Goal: Task Accomplishment & Management: Manage account settings

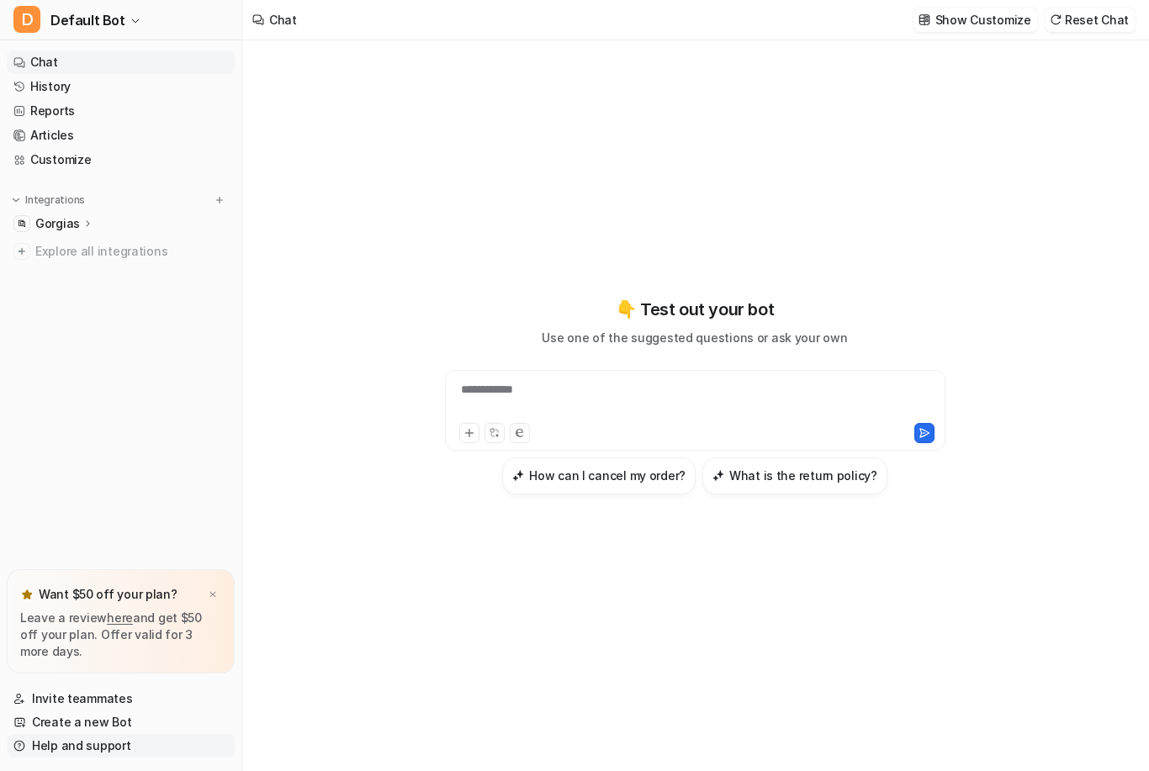
click at [50, 748] on link "Help and support" at bounding box center [121, 746] width 228 height 24
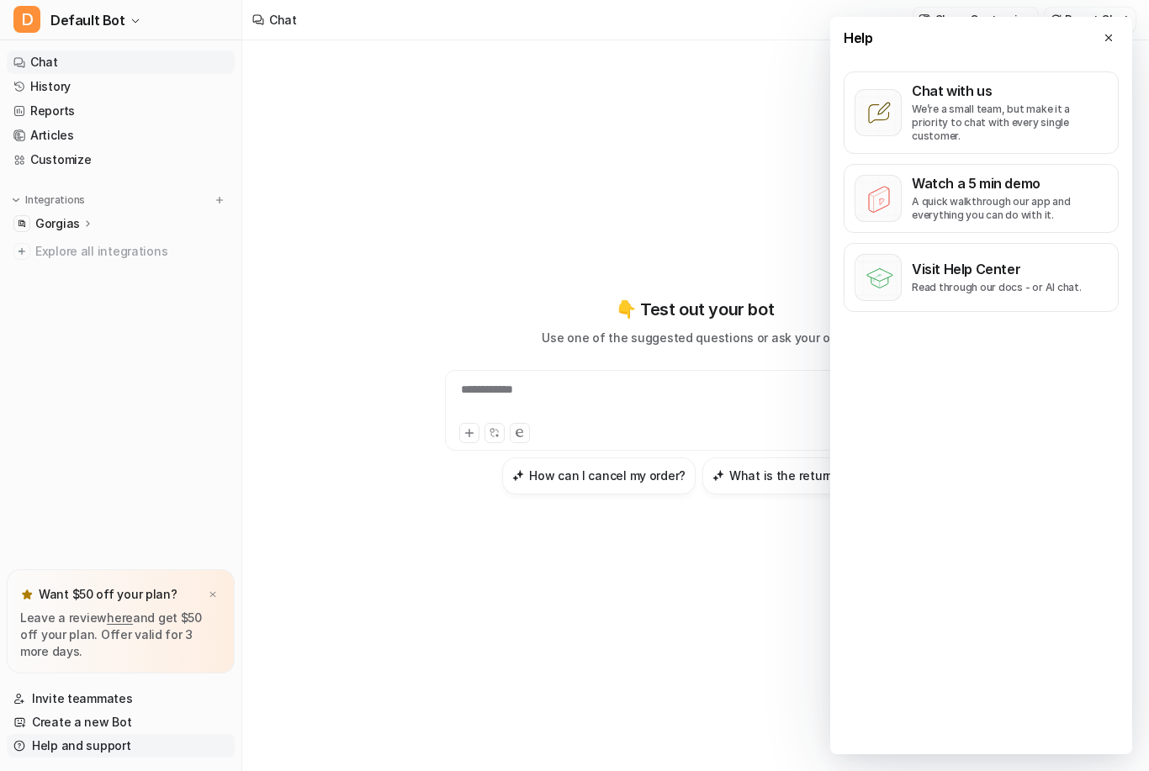
type textarea "**********"
click at [930, 91] on p "Chat with us" at bounding box center [1010, 90] width 196 height 17
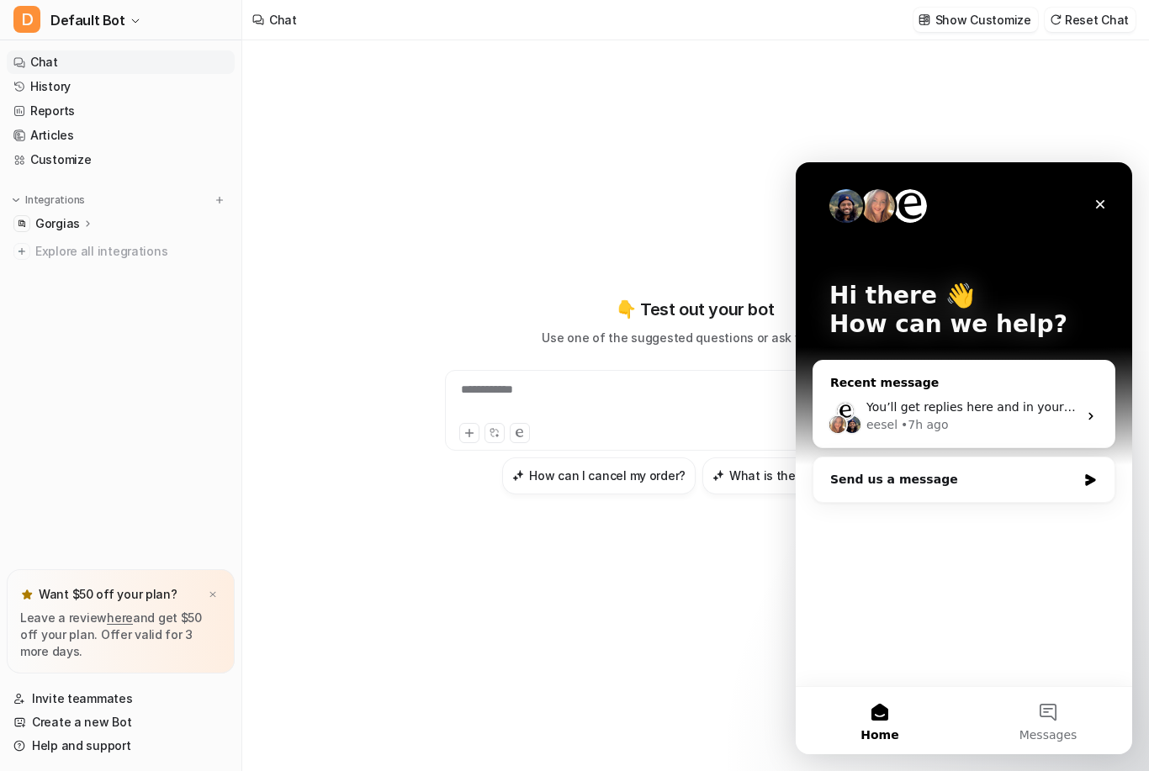
click at [891, 396] on div "You’ll get replies here and in your email: ✉️ [EMAIL_ADDRESS][DOMAIN_NAME] Our …" at bounding box center [963, 416] width 301 height 62
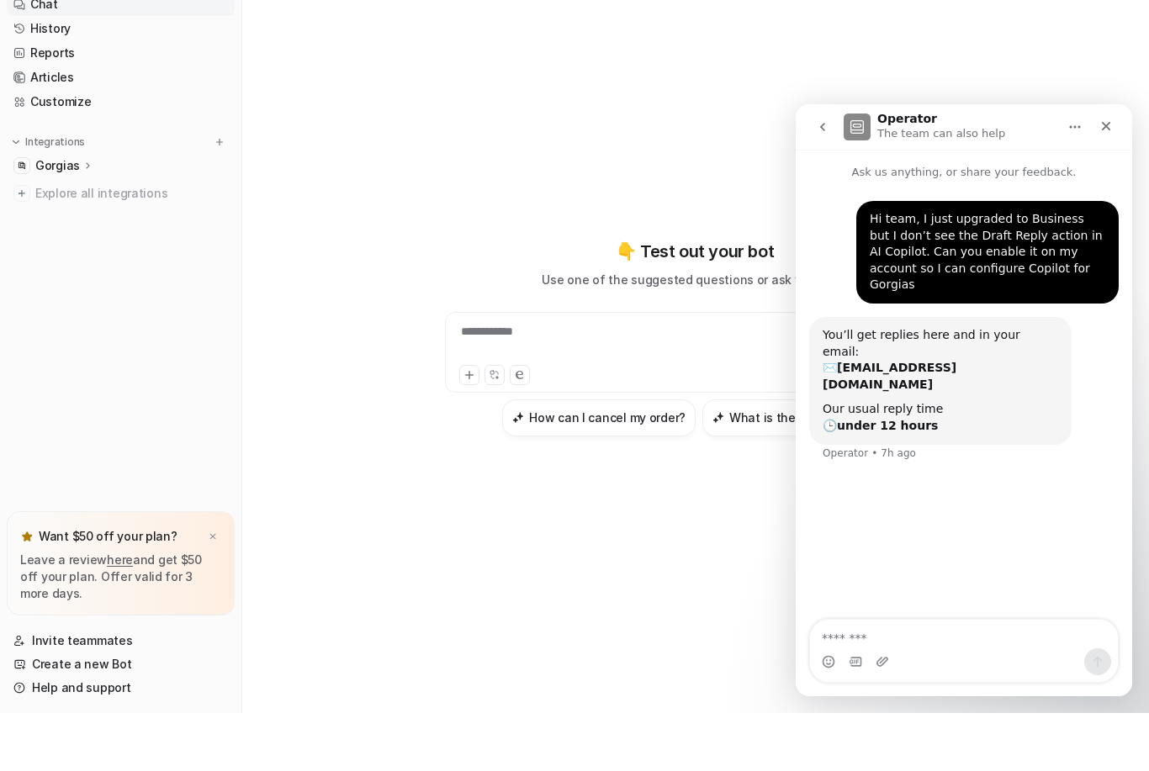
click at [414, 588] on div "**********" at bounding box center [694, 396] width 619 height 540
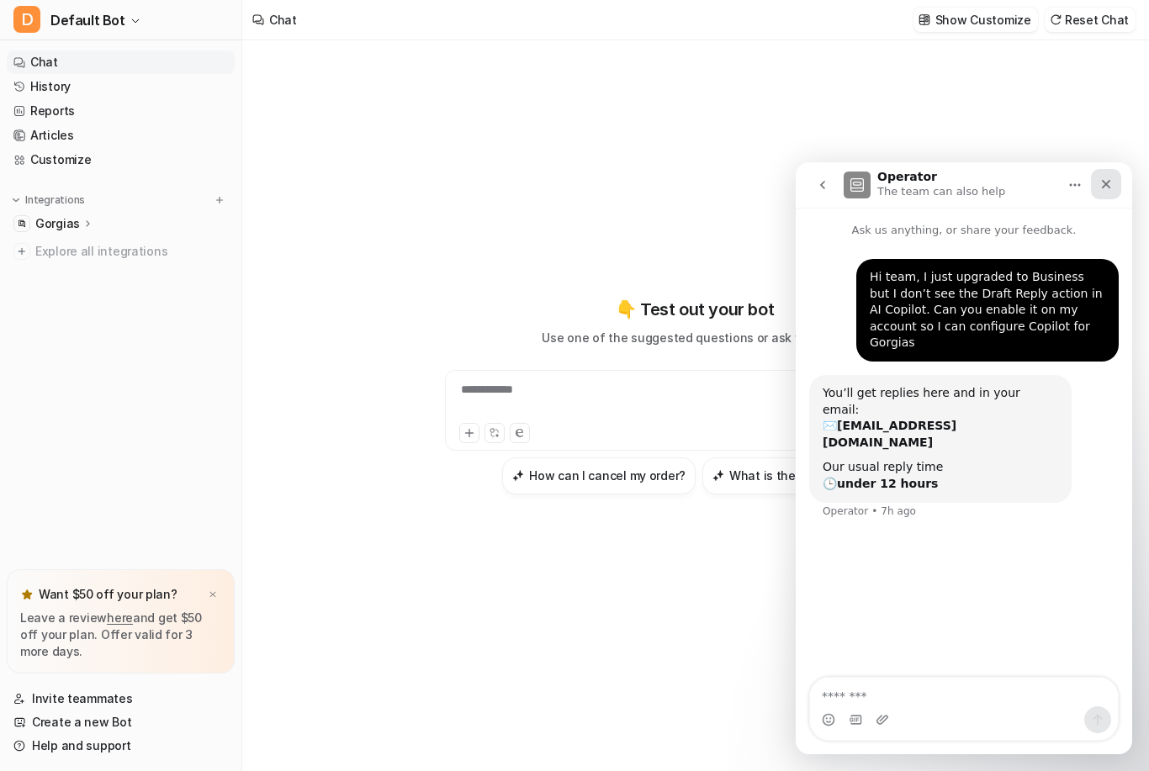
click at [1111, 192] on div "Close" at bounding box center [1106, 184] width 30 height 30
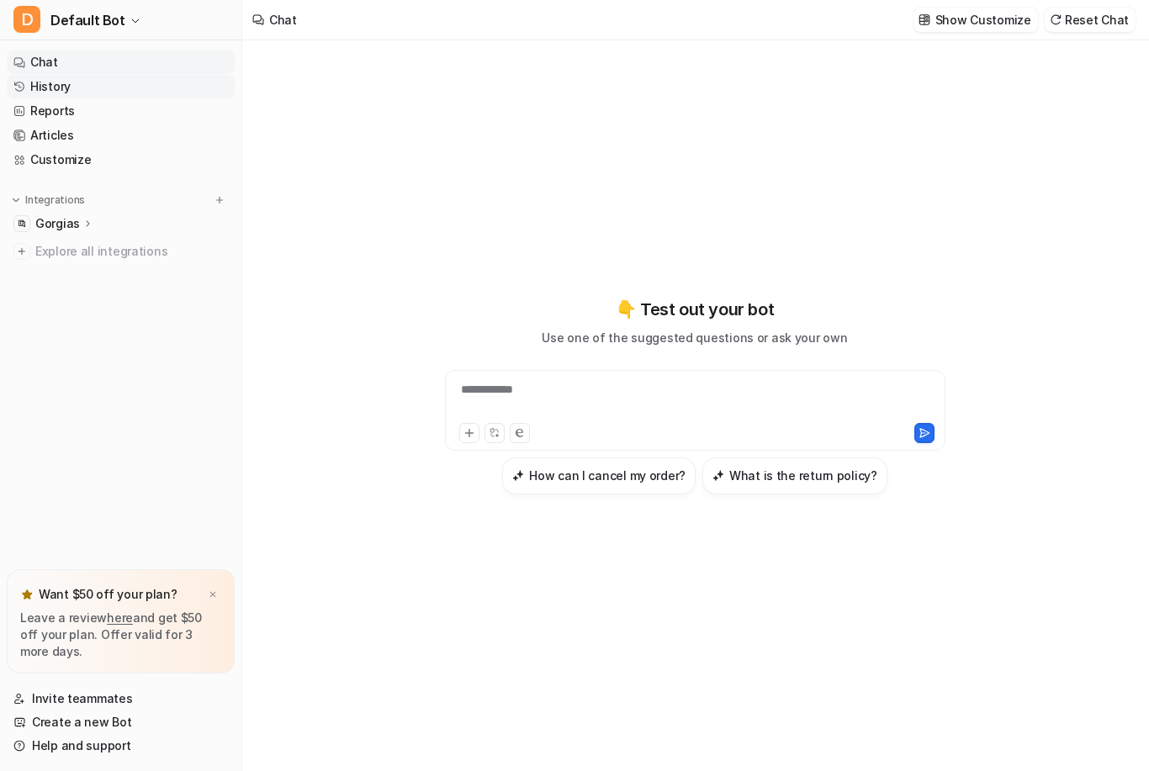
click at [45, 89] on link "History" at bounding box center [121, 87] width 228 height 24
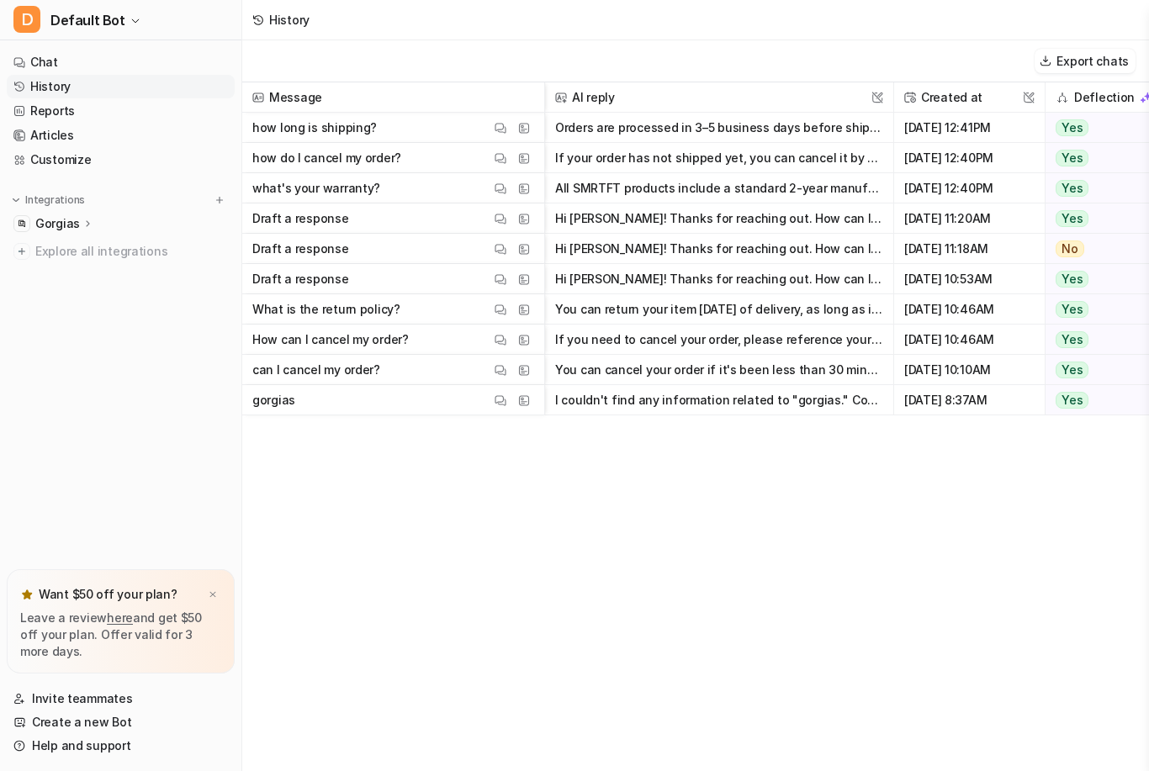
click at [49, 98] on link "History" at bounding box center [121, 87] width 228 height 24
click at [108, 20] on span "Default Bot" at bounding box center [87, 20] width 75 height 24
click at [41, 120] on link "Settings" at bounding box center [135, 128] width 232 height 28
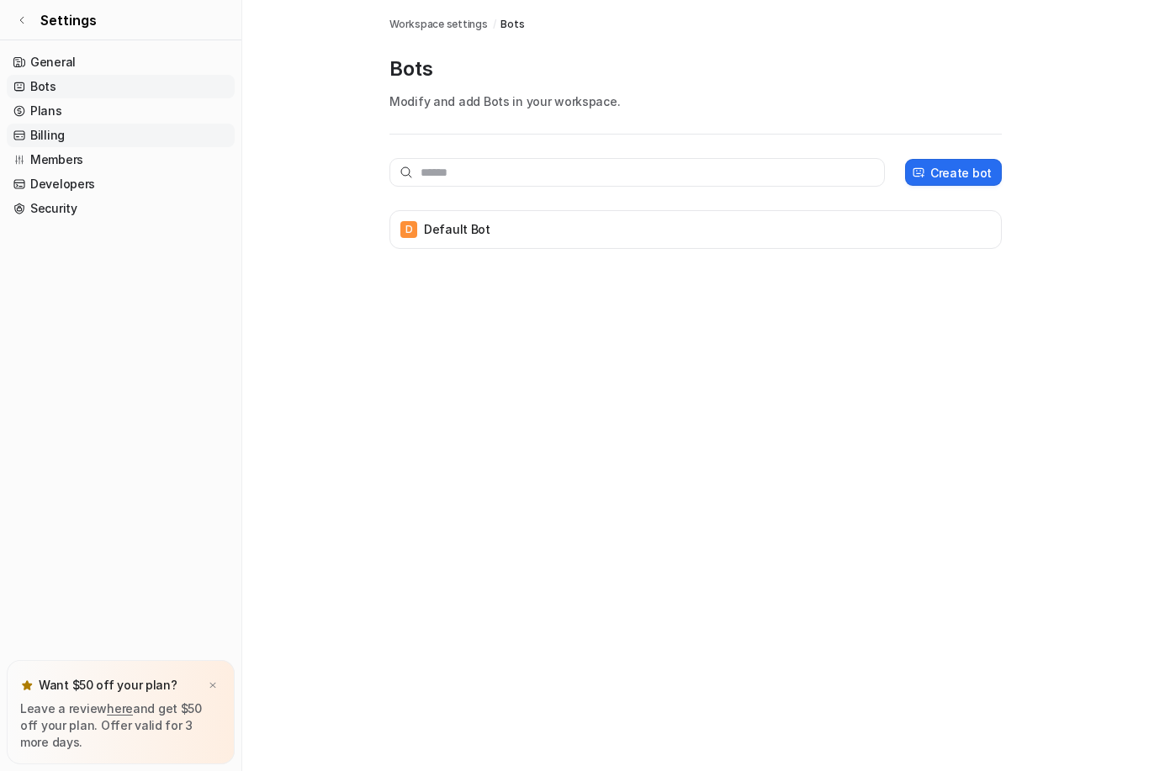
click at [40, 141] on link "Billing" at bounding box center [121, 136] width 228 height 24
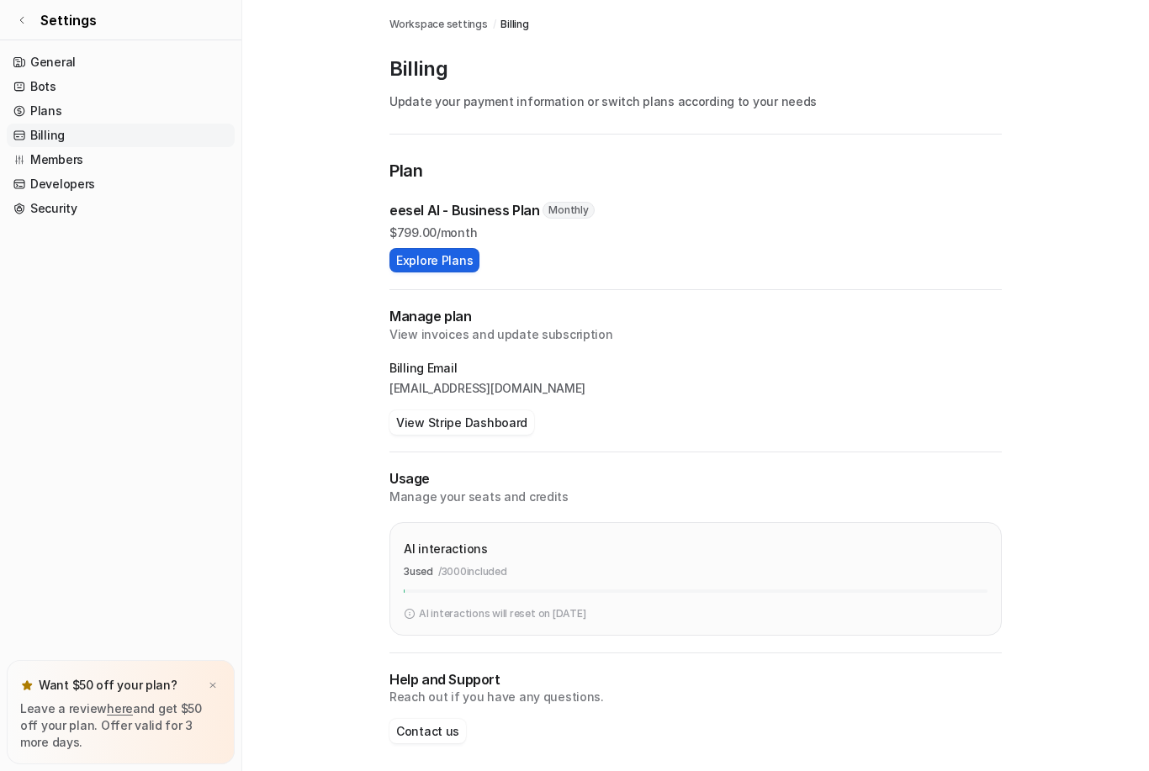
click at [417, 264] on button "Explore Plans" at bounding box center [434, 260] width 90 height 24
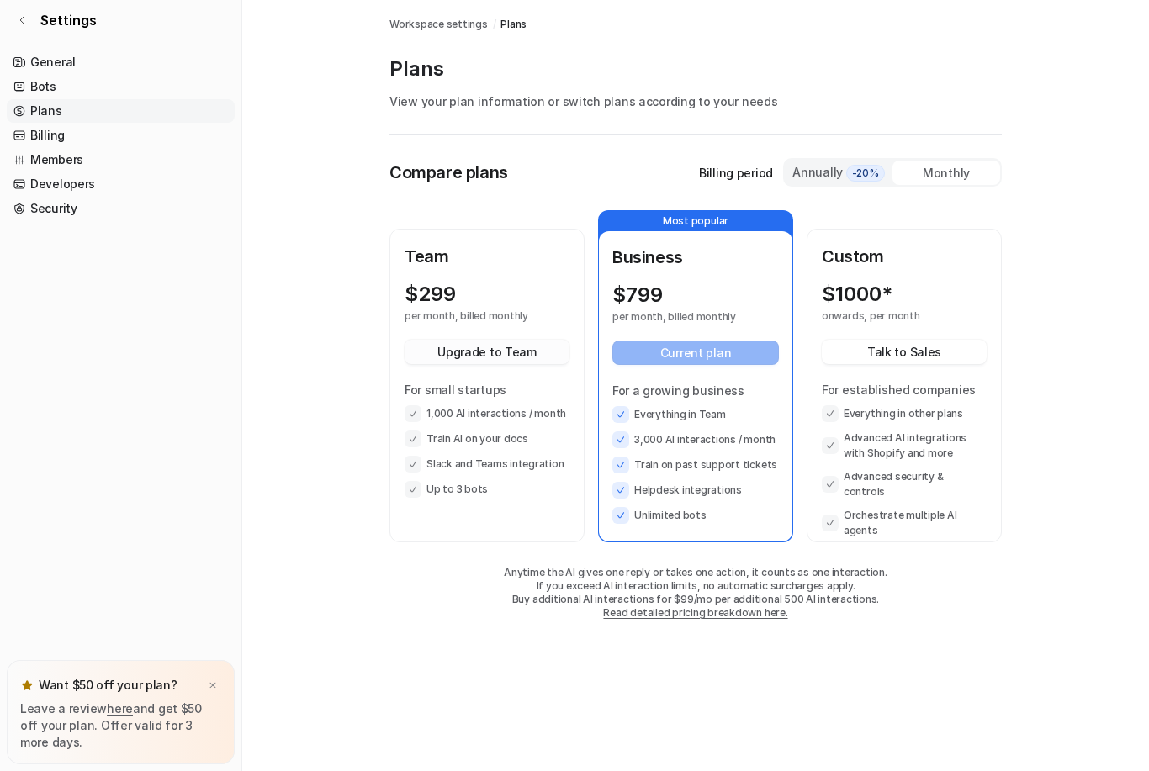
click at [463, 341] on button "Upgrade to Team" at bounding box center [487, 352] width 165 height 24
click at [813, 165] on div "Annually -20%" at bounding box center [838, 172] width 94 height 19
click at [948, 172] on div "Monthly" at bounding box center [946, 173] width 108 height 24
click at [894, 377] on div "$ 1000* onwards, per month Talk to Sales For established companies Everything i…" at bounding box center [904, 411] width 165 height 256
click at [878, 267] on div "Custom $ 1000* onwards, per month Talk to Sales For established companies Every…" at bounding box center [904, 391] width 165 height 294
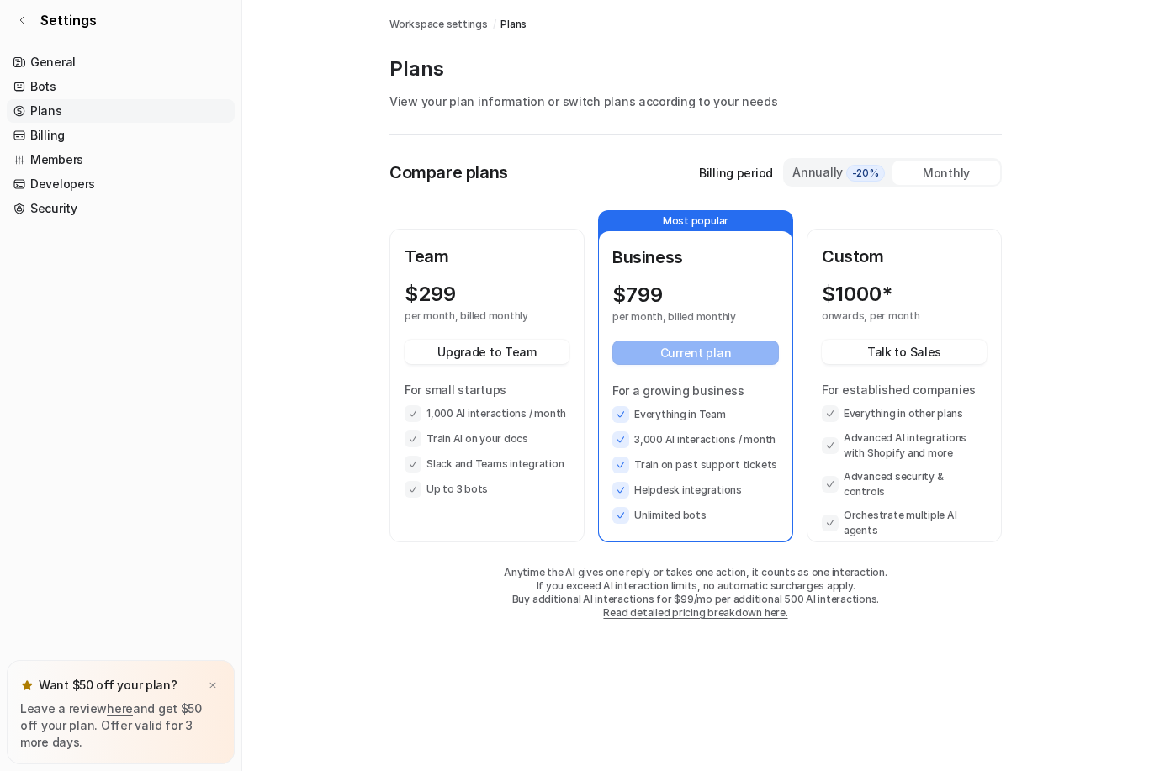
click at [845, 278] on div "Custom $ 1000* onwards, per month Talk to Sales For established companies Every…" at bounding box center [904, 391] width 165 height 294
click at [24, 13] on link "Settings" at bounding box center [120, 20] width 241 height 40
click at [19, 21] on icon at bounding box center [22, 20] width 10 height 10
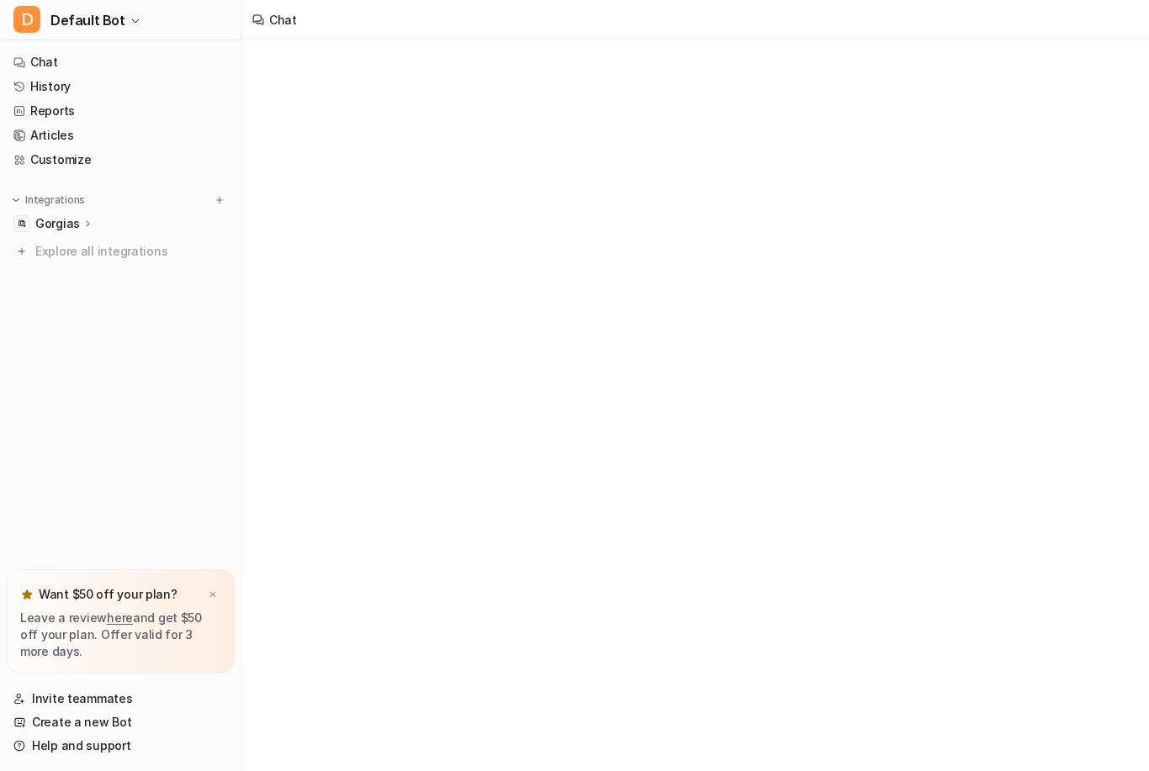
click at [26, 28] on span "D" at bounding box center [26, 19] width 27 height 27
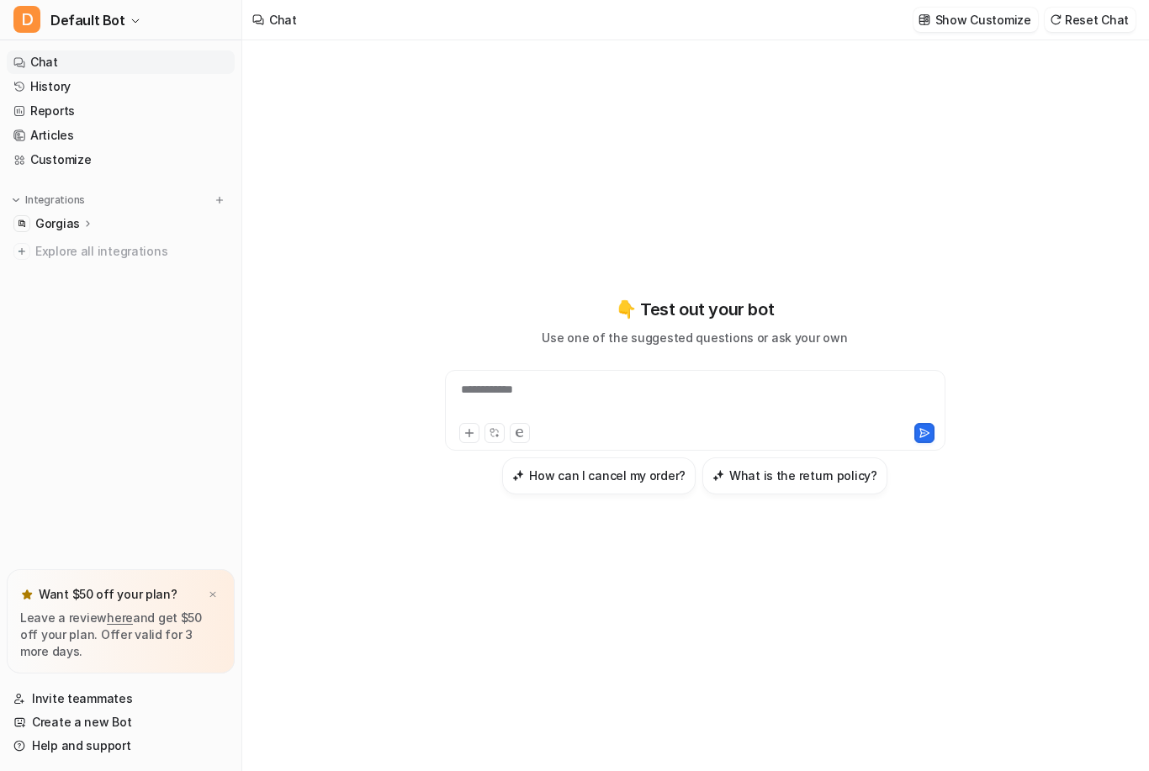
scroll to position [54, 0]
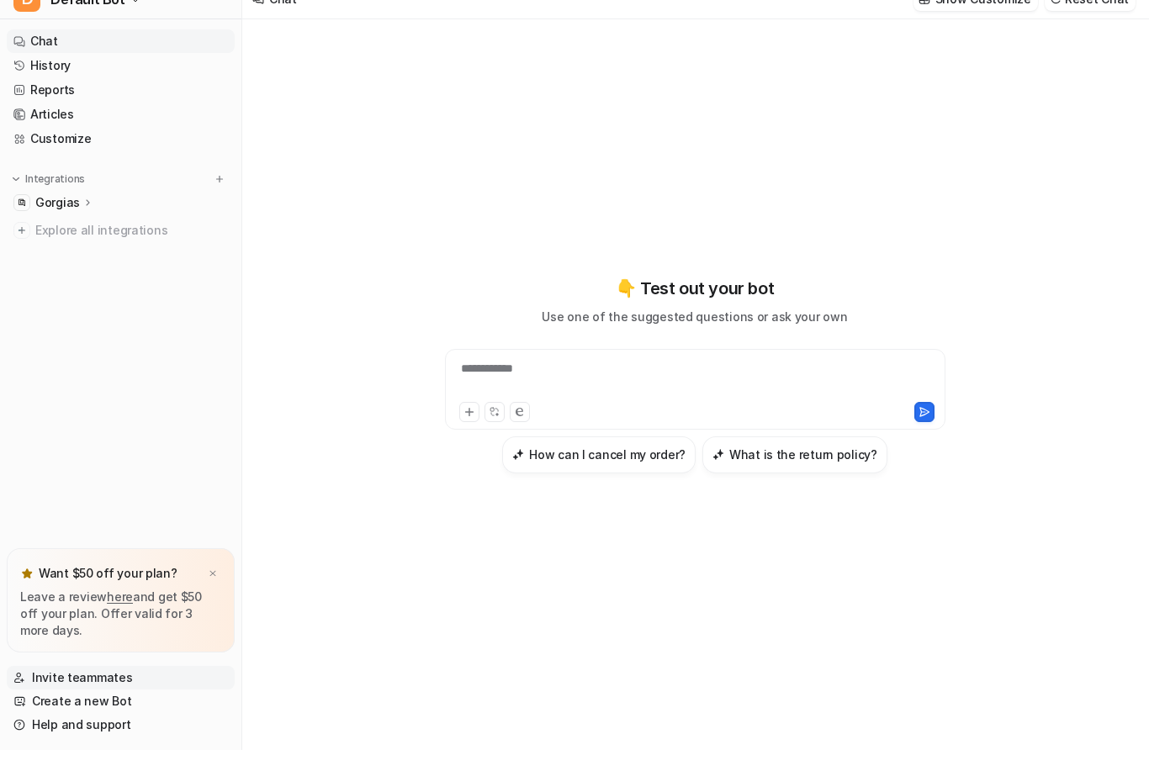
click at [57, 687] on link "Invite teammates" at bounding box center [121, 699] width 228 height 24
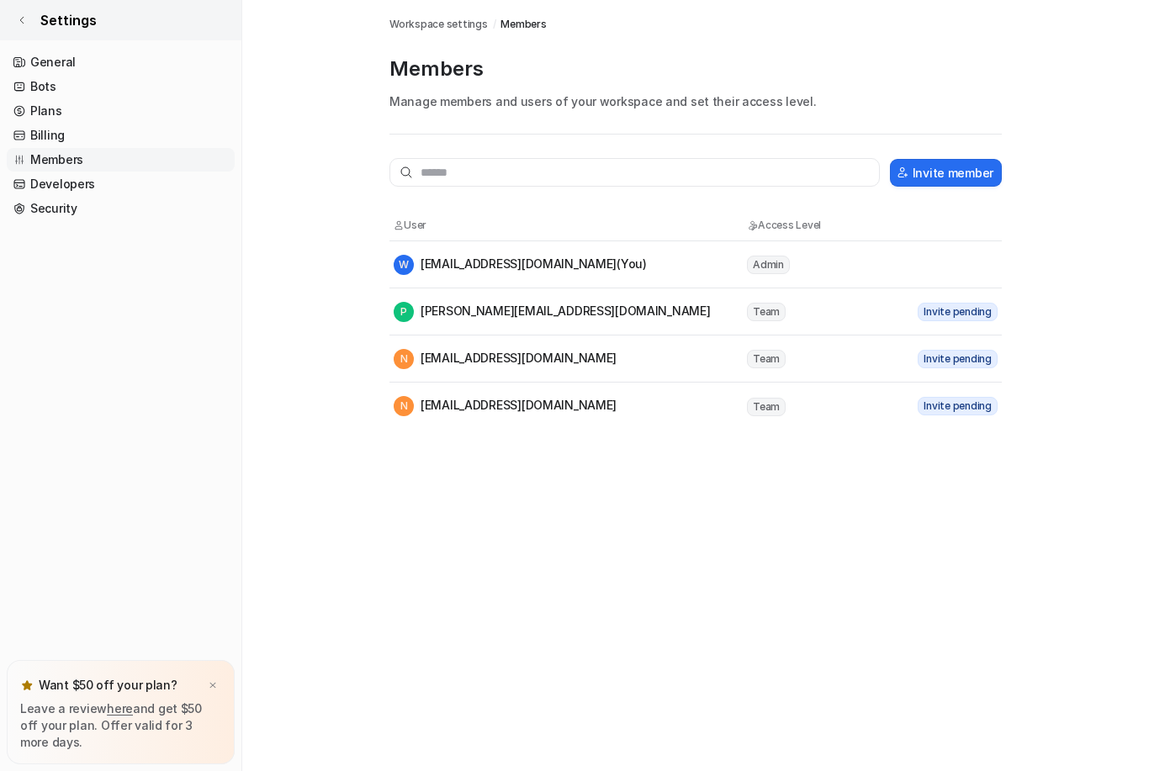
click at [27, 20] on link "Settings" at bounding box center [120, 20] width 241 height 40
